Goal: Task Accomplishment & Management: Complete application form

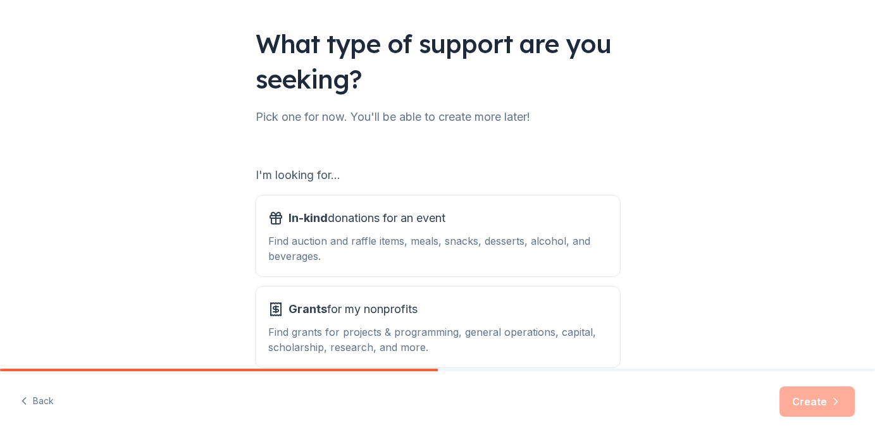
scroll to position [77, 0]
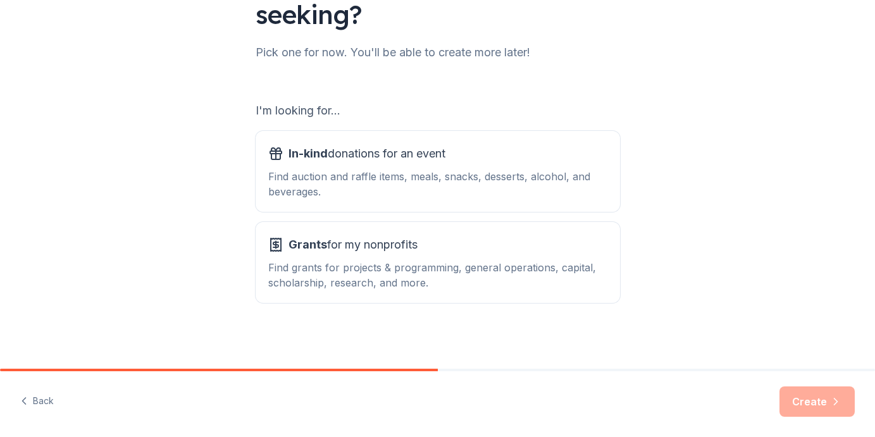
scroll to position [142, 0]
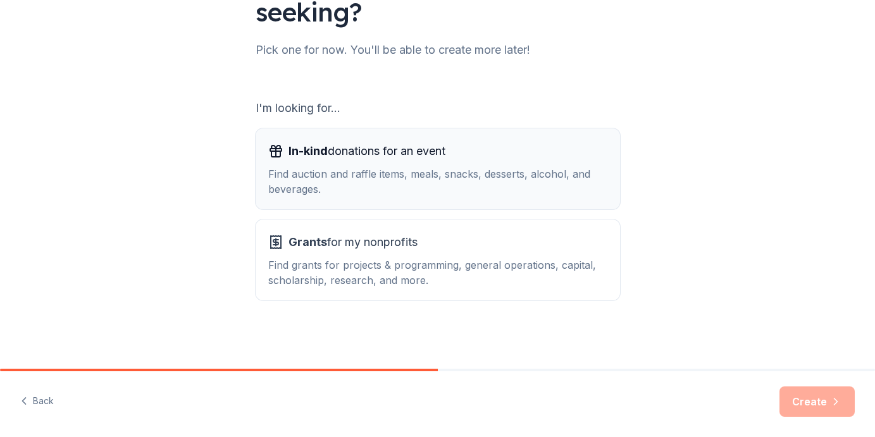
click at [476, 174] on div "Find auction and raffle items, meals, snacks, desserts, alcohol, and beverages." at bounding box center [437, 181] width 339 height 30
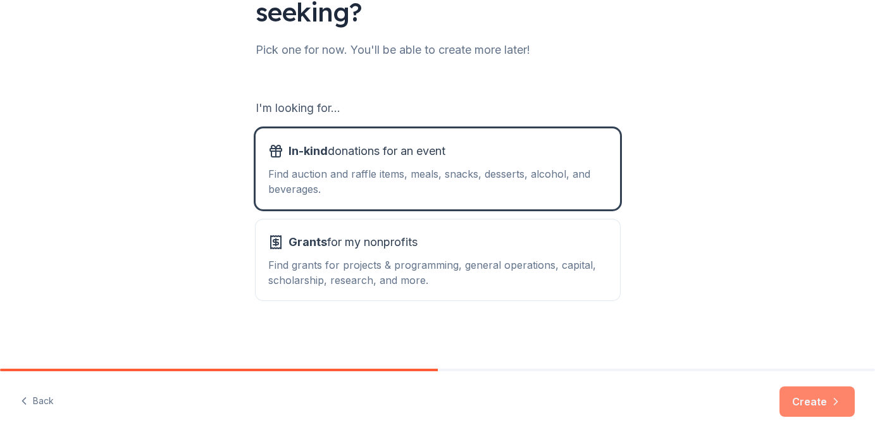
click at [808, 404] on button "Create" at bounding box center [817, 402] width 75 height 30
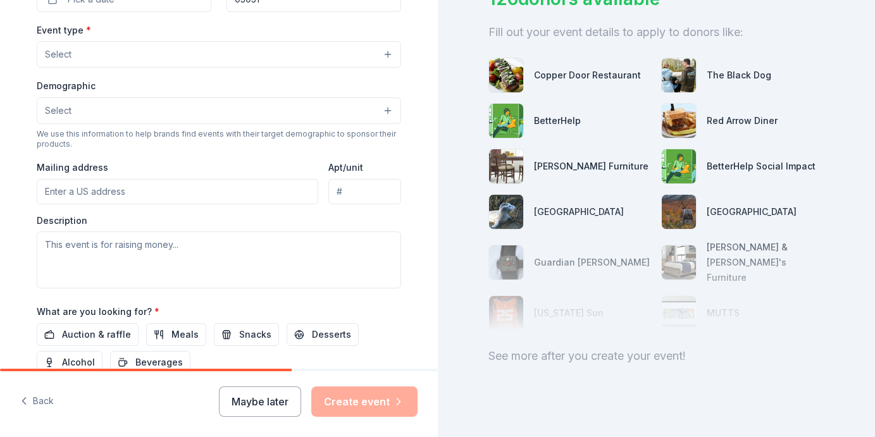
scroll to position [473, 0]
